Goal: Communication & Community: Answer question/provide support

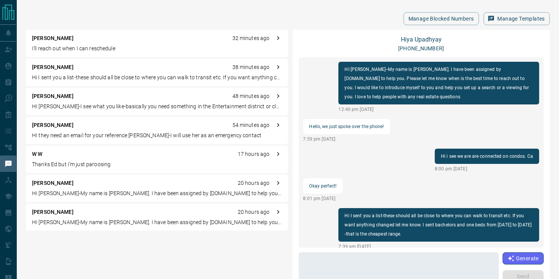
scroll to position [7, 0]
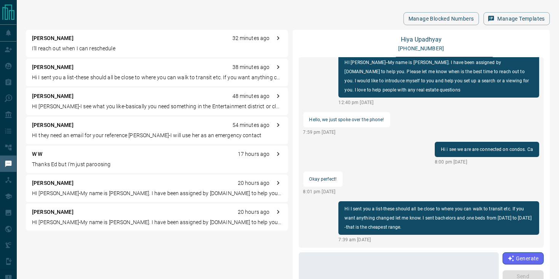
click at [72, 137] on p "HI they need an email for your reference [PERSON_NAME]-I will use her as an eme…" at bounding box center [157, 135] width 250 height 8
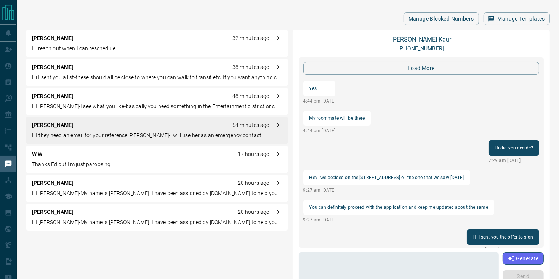
scroll to position [796, 0]
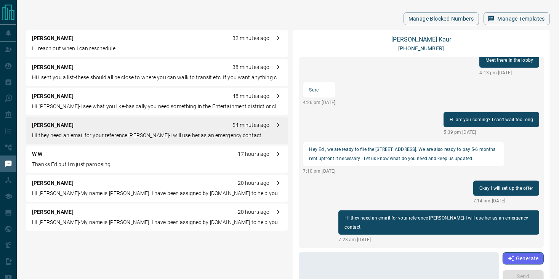
click at [75, 131] on div "[PERSON_NAME] 54 minutes ago HI they need an email for your reference [PERSON_N…" at bounding box center [157, 130] width 262 height 27
click at [74, 131] on div "[PERSON_NAME] 54 minutes ago HI they need an email for your reference [PERSON_N…" at bounding box center [157, 130] width 262 height 27
click at [361, 257] on textarea at bounding box center [398, 272] width 189 height 32
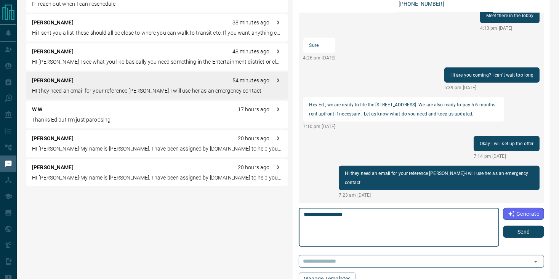
scroll to position [50, 0]
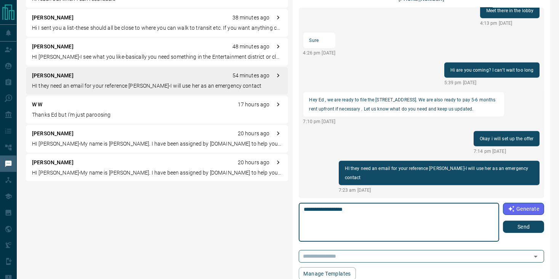
type textarea "**********"
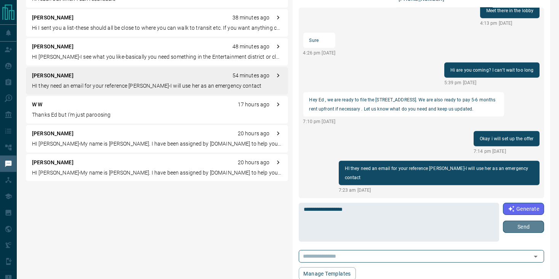
click at [516, 230] on button "Send" at bounding box center [523, 227] width 41 height 12
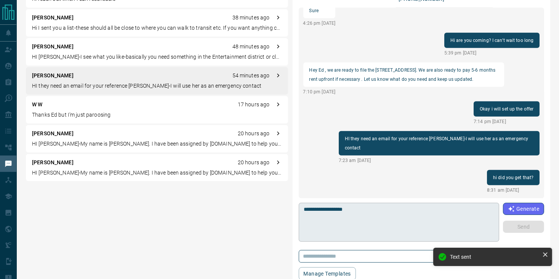
scroll to position [796, 0]
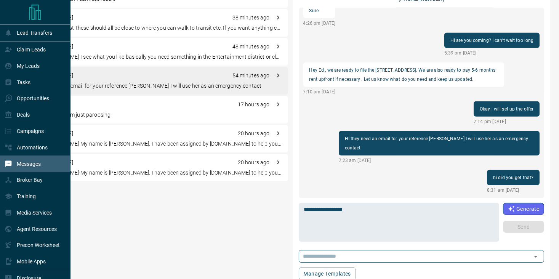
click at [32, 164] on p "Messages" at bounding box center [29, 164] width 24 height 6
click at [27, 163] on p "Messages" at bounding box center [29, 164] width 24 height 6
click at [29, 67] on p "My Leads" at bounding box center [28, 66] width 23 height 6
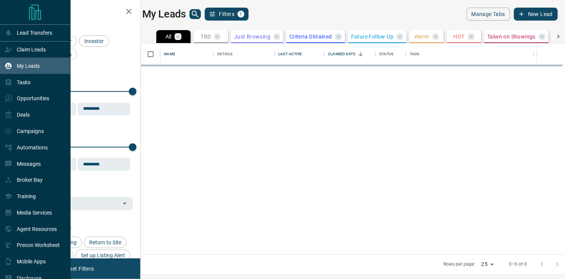
scroll to position [205, 415]
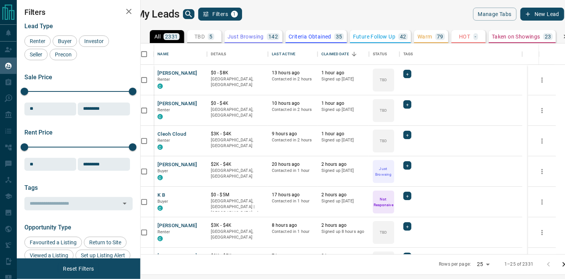
click at [193, 12] on icon "search button" at bounding box center [188, 14] width 9 height 9
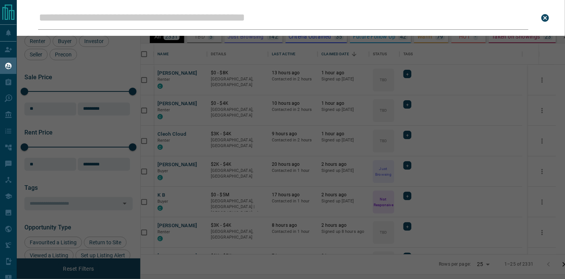
click at [197, 13] on input "Leads Search Bar" at bounding box center [283, 18] width 490 height 24
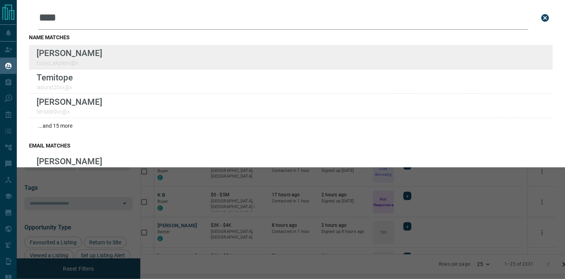
type input "****"
